Goal: Transaction & Acquisition: Purchase product/service

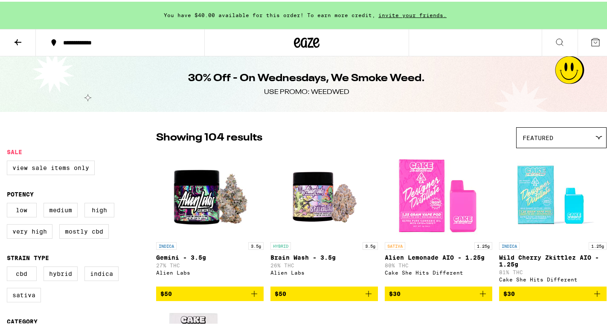
click at [303, 41] on icon at bounding box center [307, 41] width 13 height 10
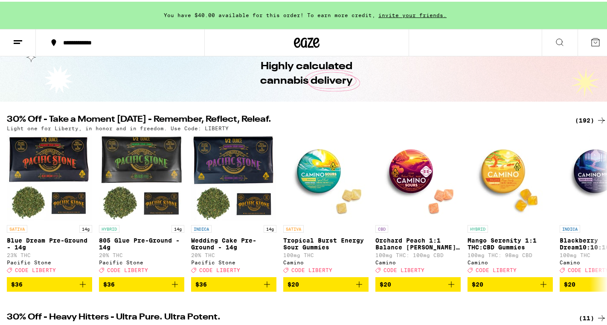
scroll to position [36, 0]
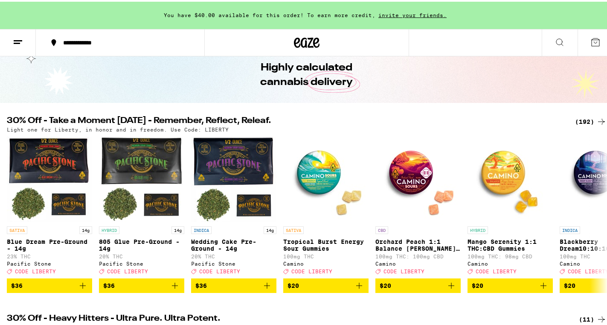
click at [575, 117] on div "(192)" at bounding box center [591, 120] width 32 height 10
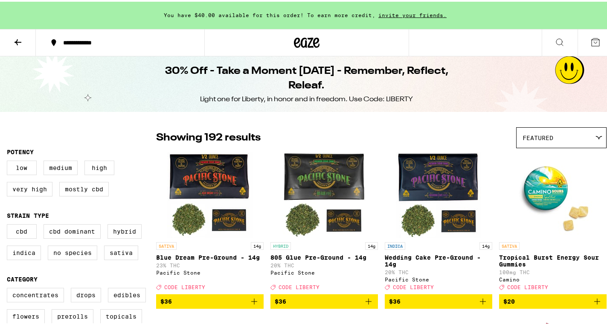
click at [548, 139] on div "Featured" at bounding box center [562, 136] width 90 height 20
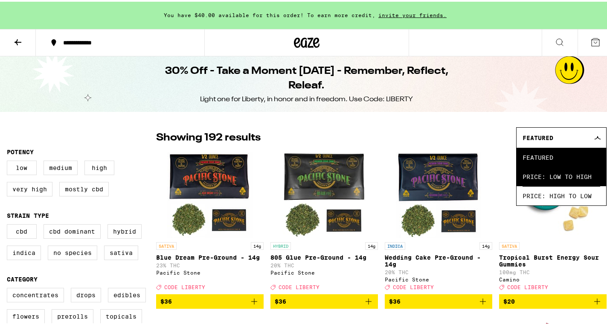
click at [552, 172] on span "Price: Low to High" at bounding box center [562, 174] width 78 height 19
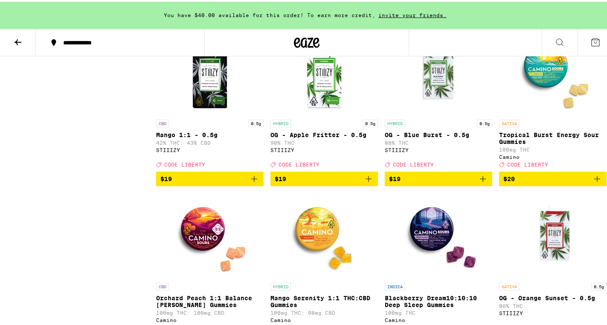
scroll to position [2565, 0]
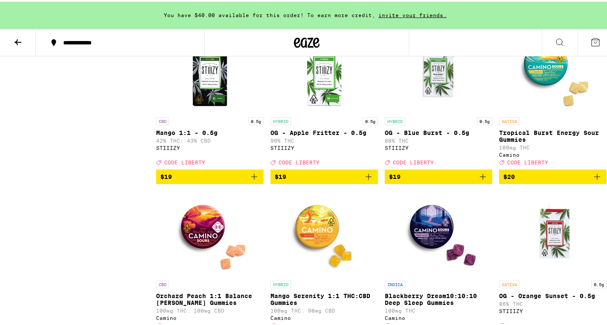
click at [592, 180] on icon "Add to bag" at bounding box center [597, 175] width 10 height 10
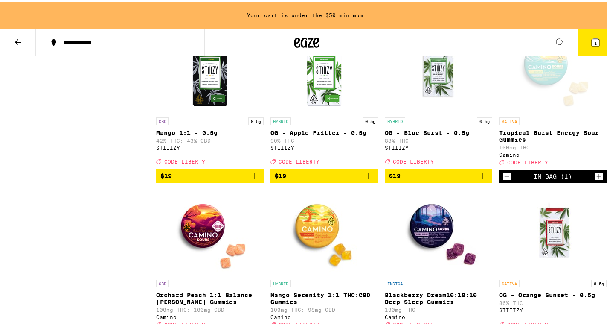
click at [595, 180] on icon "Increment" at bounding box center [599, 174] width 8 height 10
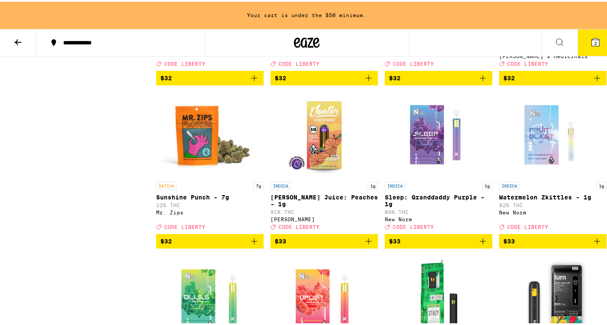
scroll to position [5573, 0]
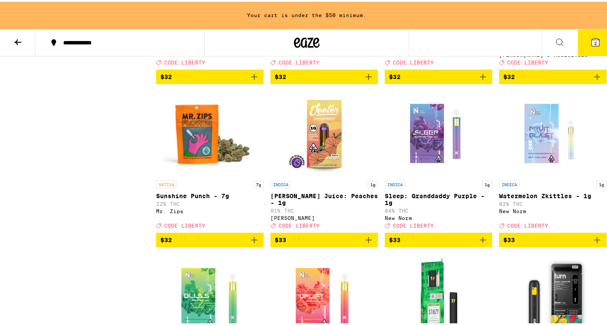
click at [365, 80] on icon "Add to bag" at bounding box center [369, 75] width 10 height 10
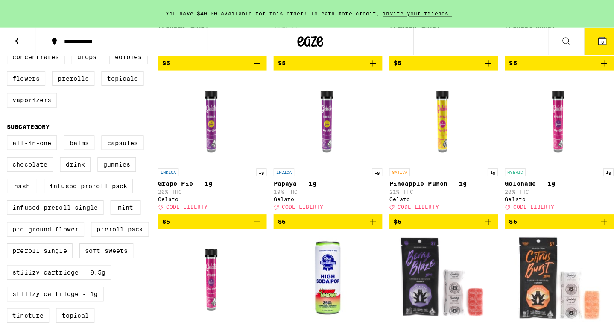
scroll to position [0, 0]
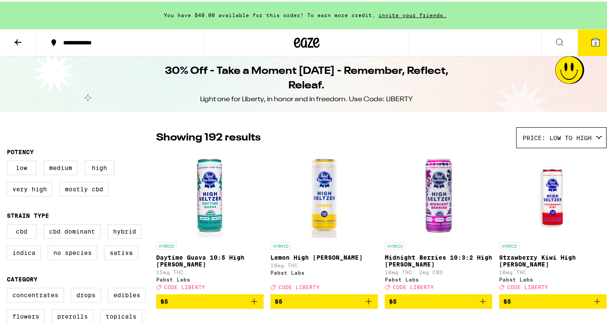
click at [592, 39] on icon at bounding box center [596, 41] width 8 height 8
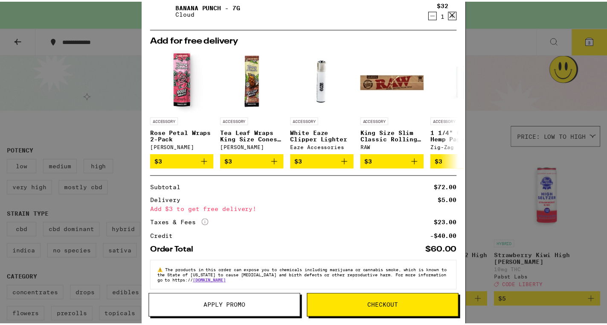
scroll to position [102, 0]
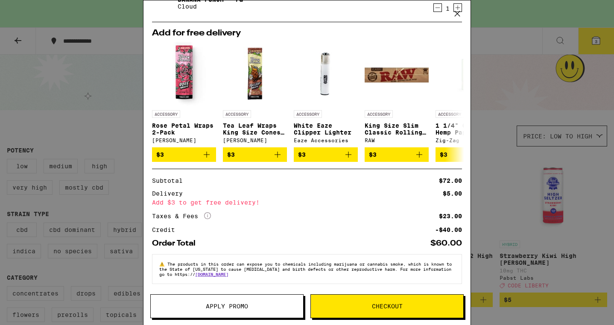
click at [233, 307] on span "Apply Promo" at bounding box center [227, 306] width 42 height 6
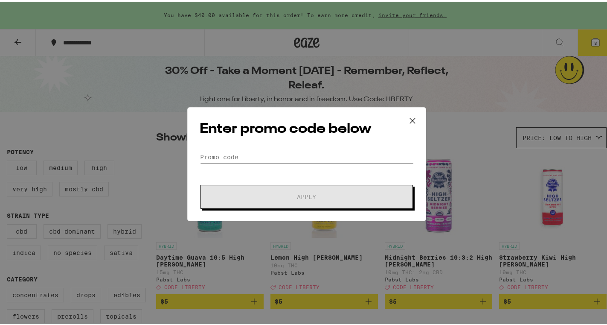
click at [249, 155] on input "Promo Code" at bounding box center [307, 155] width 214 height 13
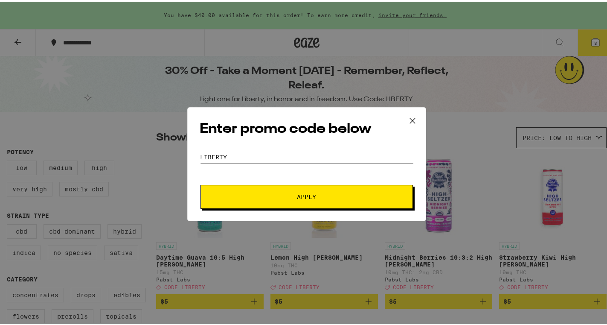
type input "LIBERTY"
click at [272, 200] on button "Apply" at bounding box center [307, 195] width 213 height 24
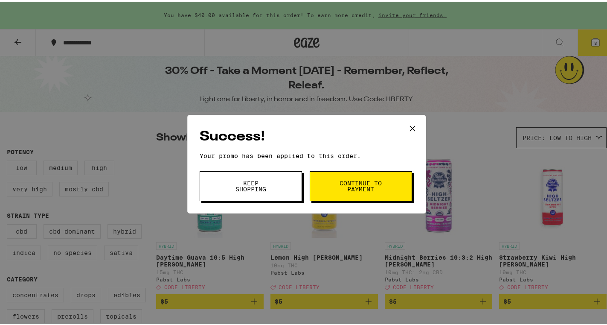
click at [267, 187] on span "Keep Shopping" at bounding box center [251, 184] width 44 height 12
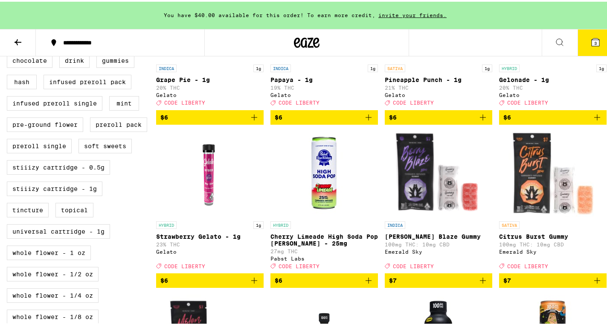
scroll to position [350, 0]
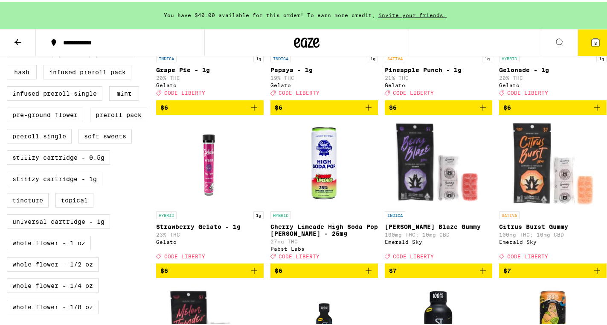
click at [366, 274] on icon "Add to bag" at bounding box center [369, 269] width 10 height 10
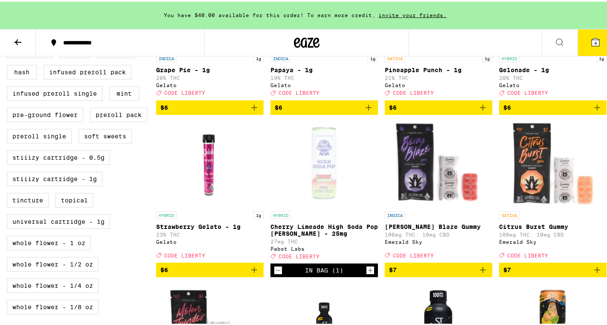
click at [276, 274] on icon "Decrement" at bounding box center [278, 268] width 8 height 10
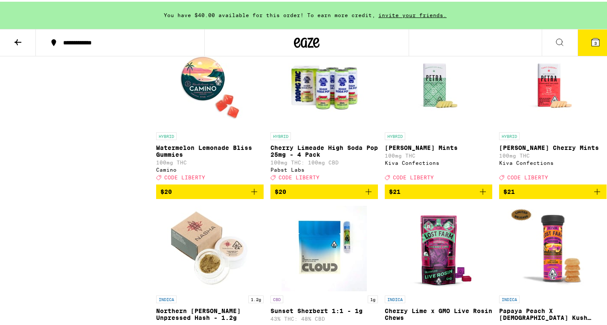
scroll to position [3202, 0]
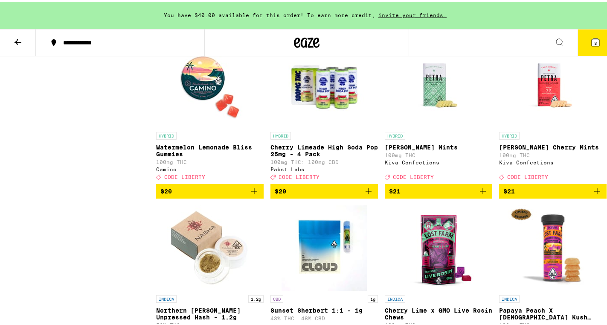
click at [365, 195] on icon "Add to bag" at bounding box center [369, 189] width 10 height 10
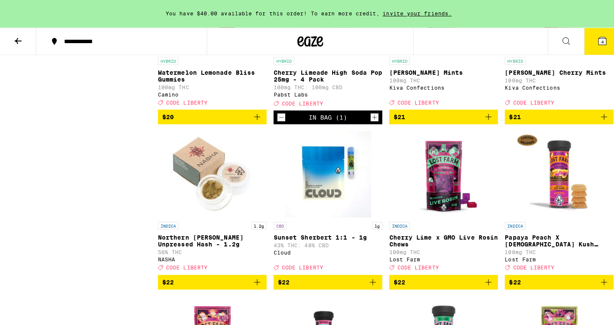
scroll to position [3292, 0]
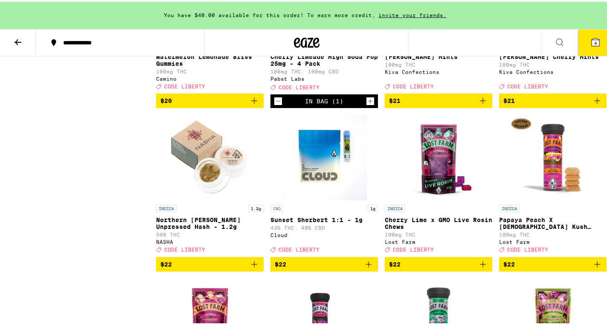
click at [594, 41] on span "4" at bounding box center [595, 41] width 3 height 5
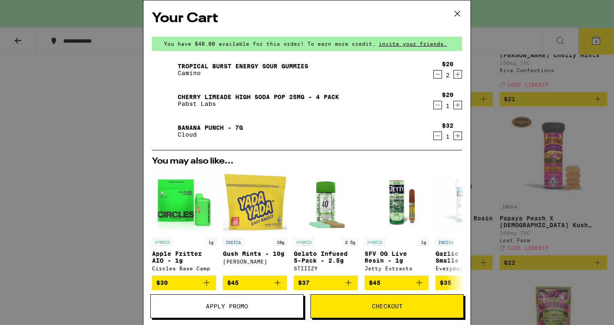
click at [454, 76] on icon "Increment" at bounding box center [458, 74] width 8 height 10
click at [434, 74] on icon "Decrement" at bounding box center [438, 74] width 8 height 10
click at [459, 14] on icon at bounding box center [457, 13] width 13 height 13
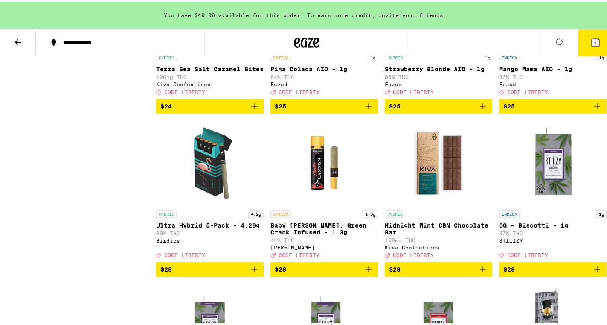
scroll to position [4418, 0]
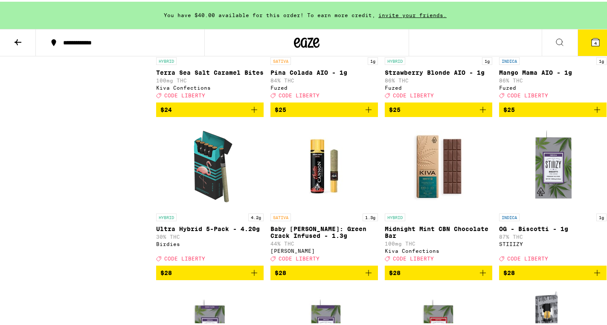
click at [592, 113] on icon "Add to bag" at bounding box center [597, 108] width 10 height 10
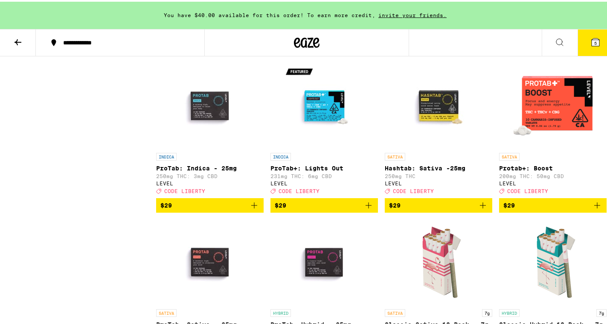
scroll to position [4964, 0]
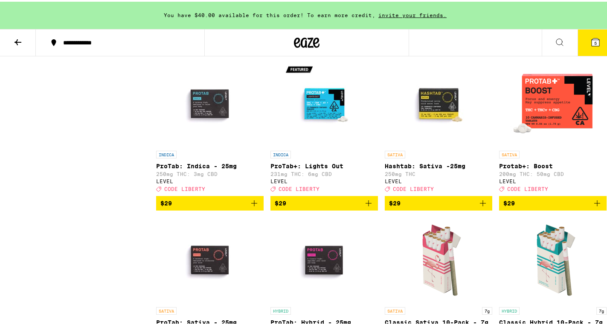
click at [367, 50] on icon "Add to bag" at bounding box center [369, 45] width 10 height 10
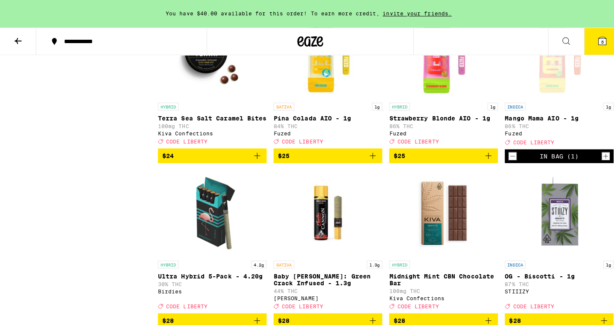
scroll to position [4202, 0]
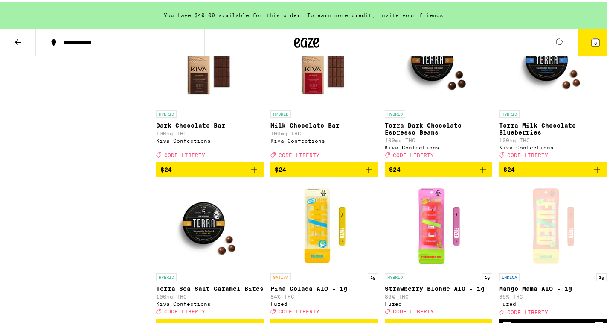
click at [594, 39] on span "6" at bounding box center [595, 41] width 3 height 5
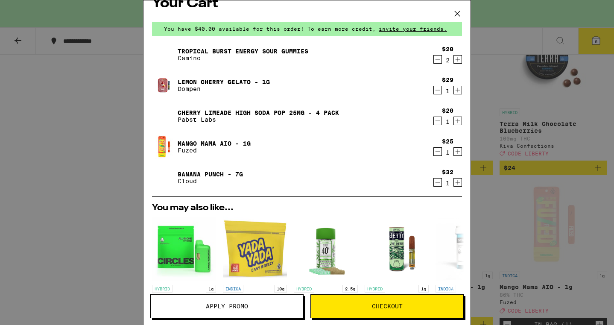
scroll to position [15, 0]
click at [353, 310] on button "Checkout" at bounding box center [386, 306] width 153 height 24
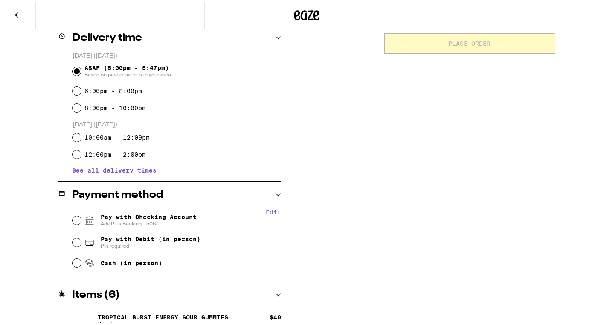
scroll to position [215, 0]
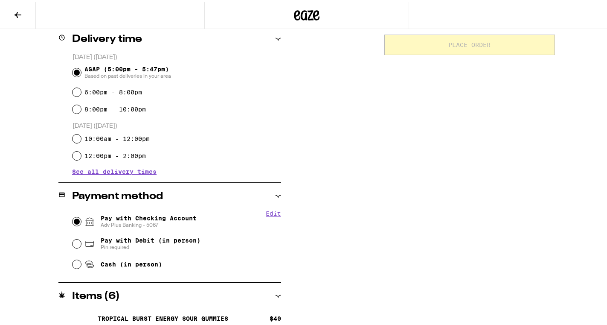
click at [77, 220] on input "Pay with Checking Account Adv Plus Banking - 5067" at bounding box center [77, 220] width 9 height 9
radio input "true"
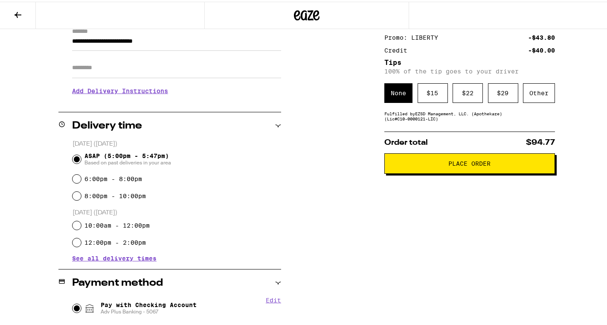
scroll to position [122, 0]
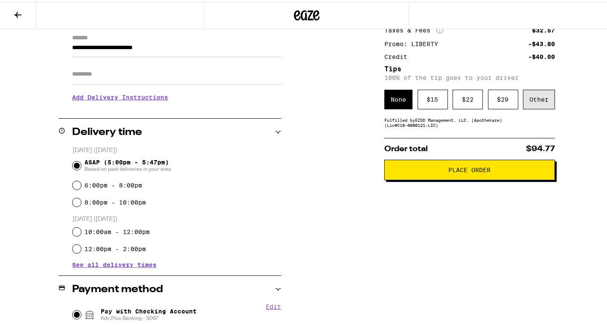
click at [529, 100] on div "Other" at bounding box center [539, 98] width 32 height 20
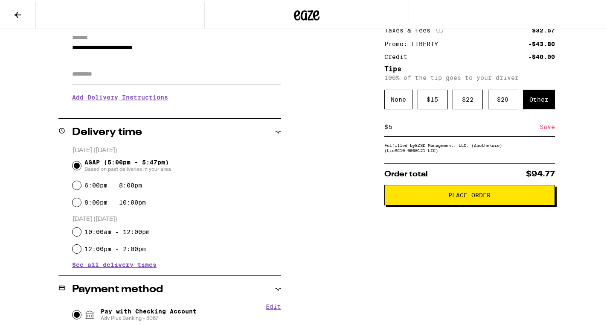
type input "5"
click at [540, 128] on div "Save" at bounding box center [547, 125] width 15 height 19
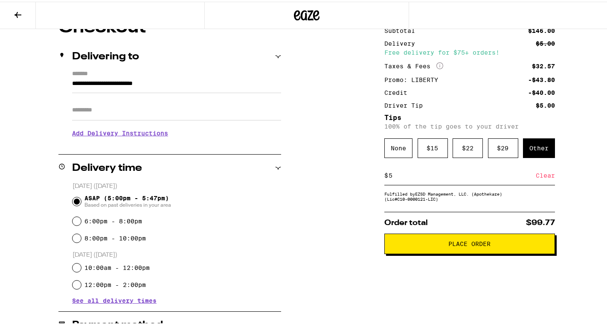
scroll to position [76, 0]
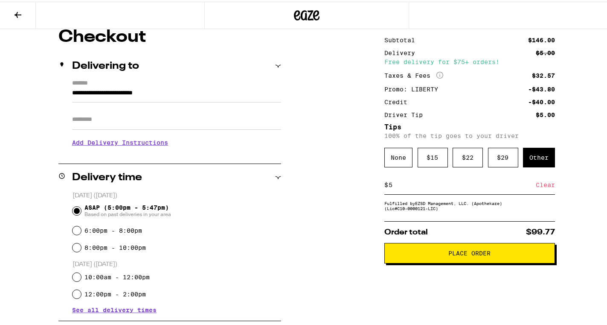
click at [448, 259] on button "Place Order" at bounding box center [469, 251] width 171 height 20
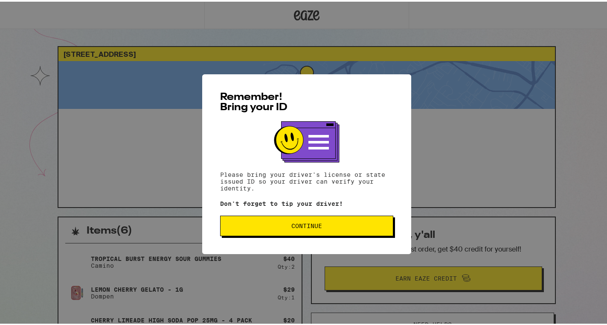
click at [333, 227] on span "Continue" at bounding box center [306, 224] width 159 height 6
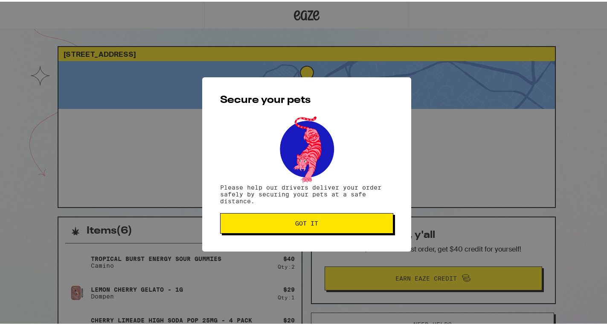
click at [333, 229] on button "Got it" at bounding box center [306, 221] width 173 height 20
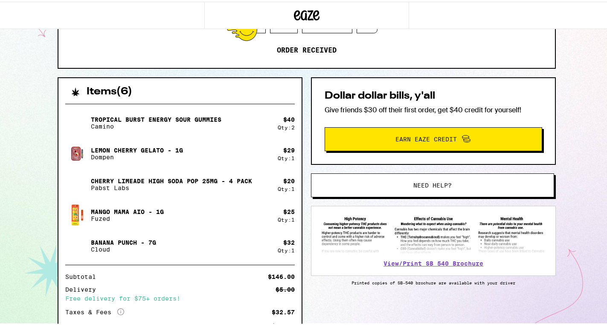
scroll to position [234, 0]
